Goal: Information Seeking & Learning: Learn about a topic

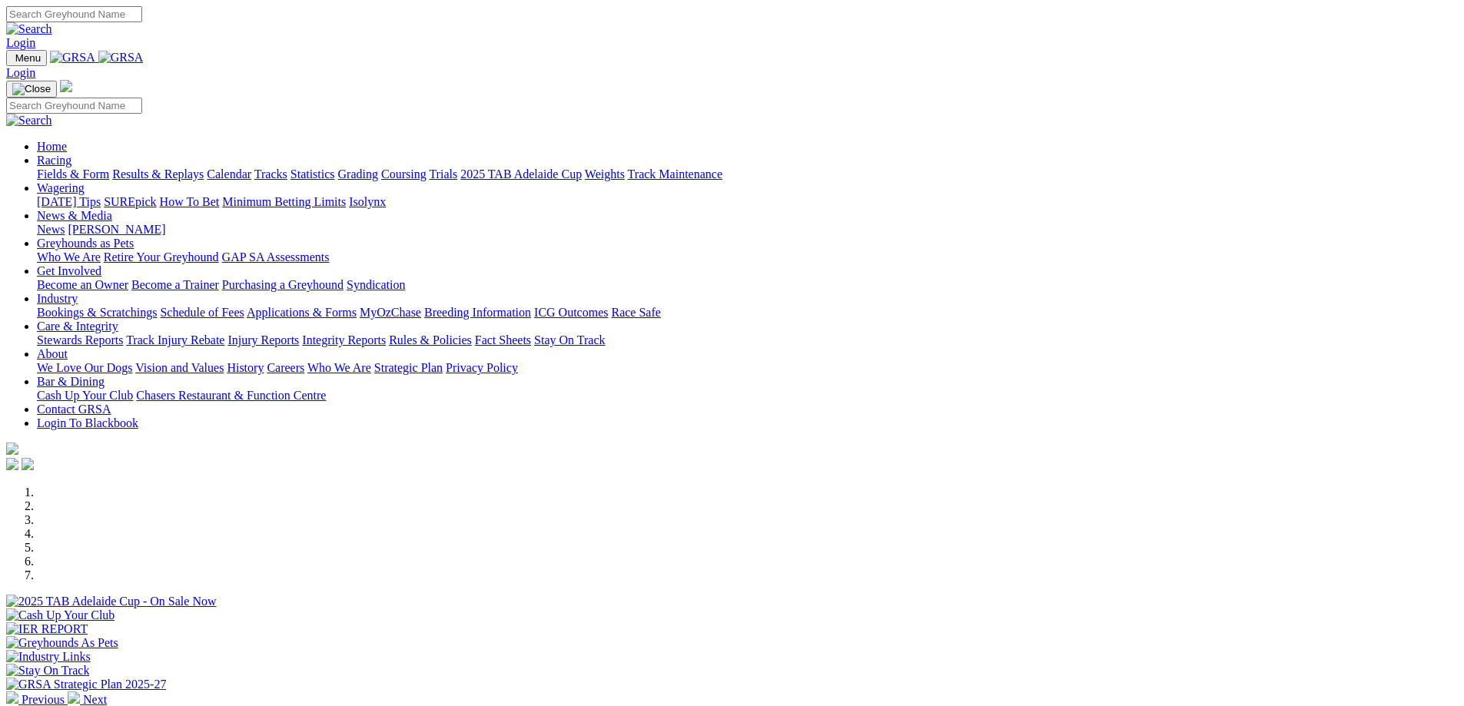
scroll to position [539, 0]
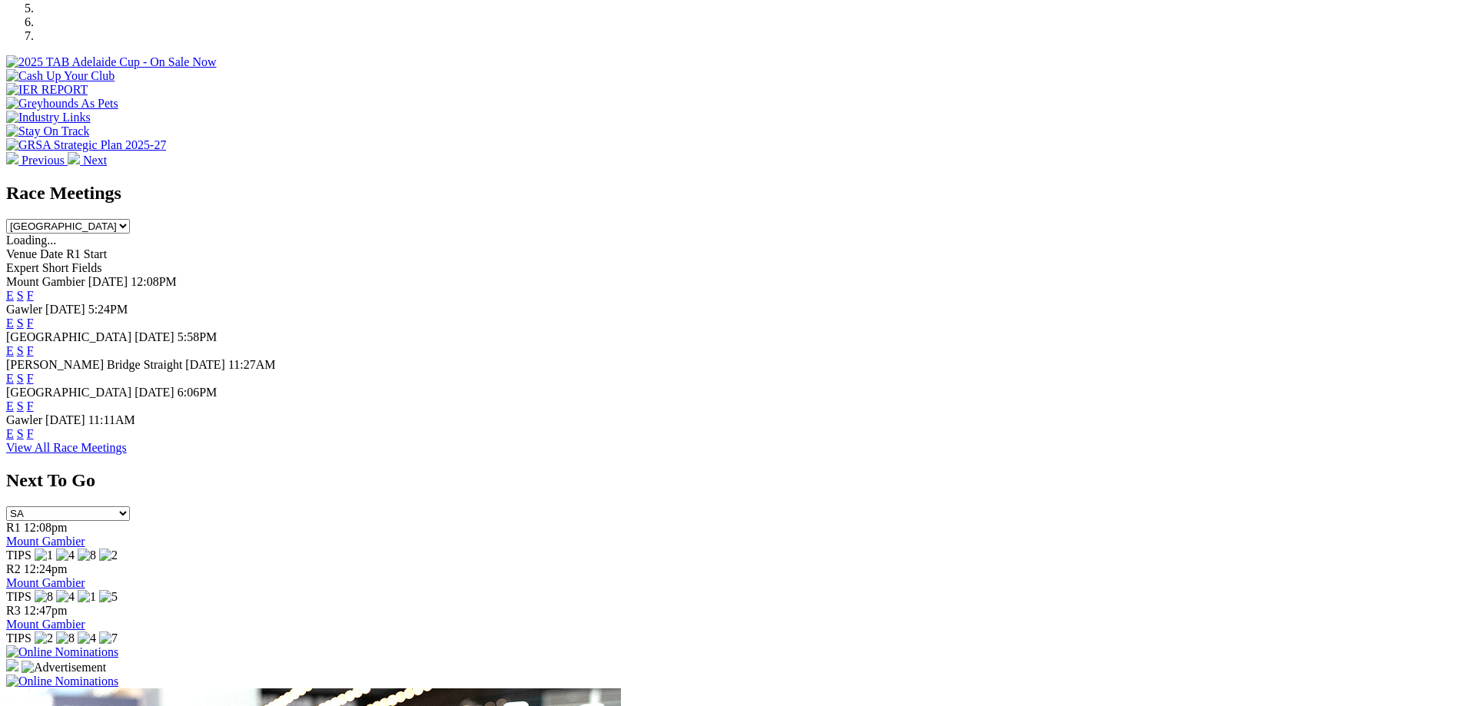
click at [14, 372] on link "E" at bounding box center [10, 378] width 8 height 13
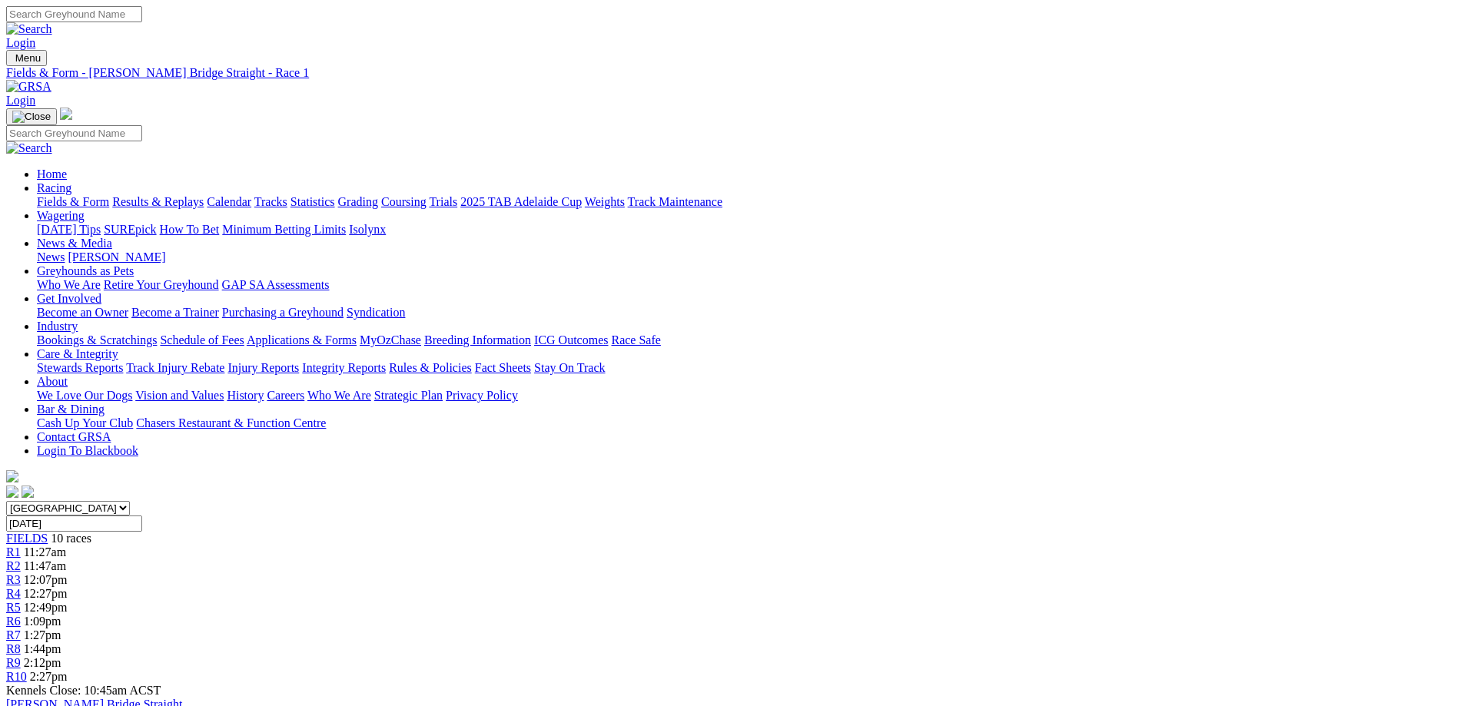
click at [68, 670] on span "2:27pm" at bounding box center [49, 676] width 38 height 13
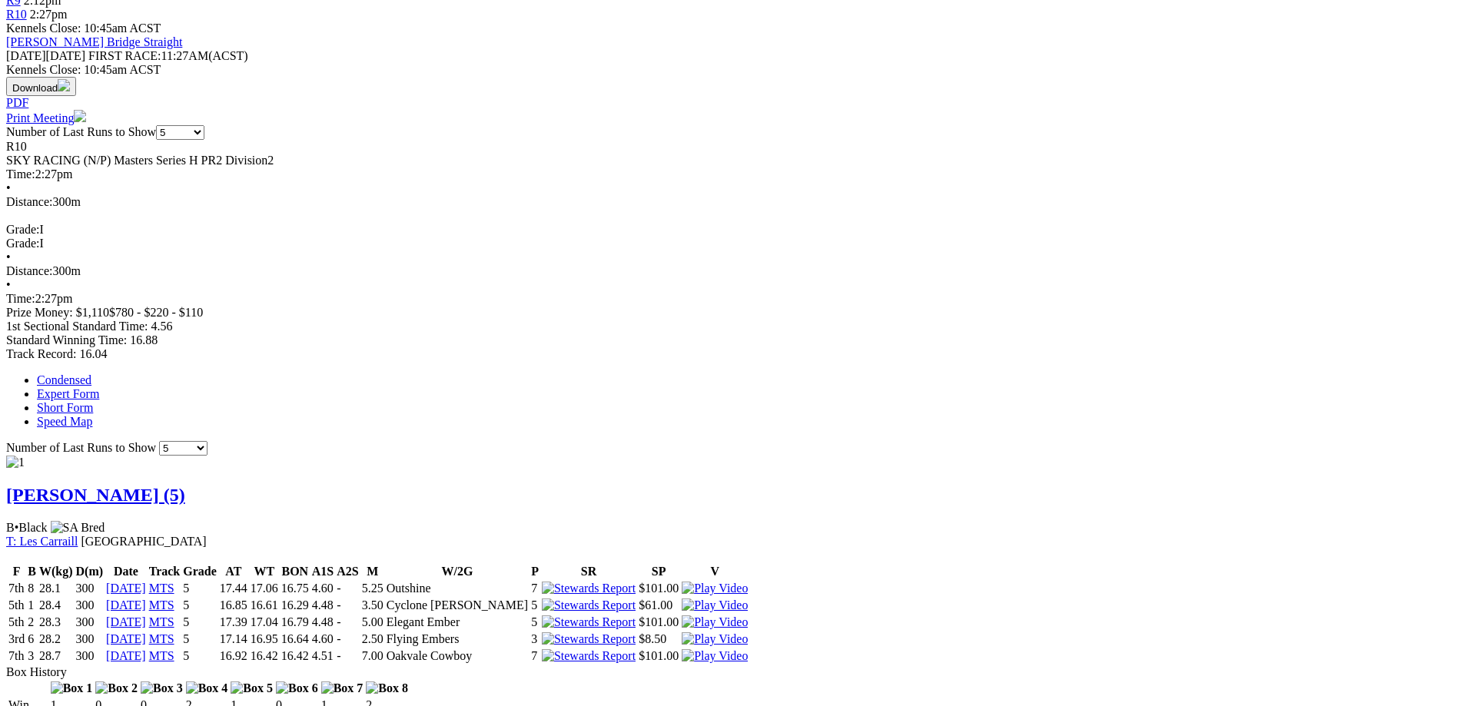
scroll to position [601, 0]
